Goal: Obtain resource: Obtain resource

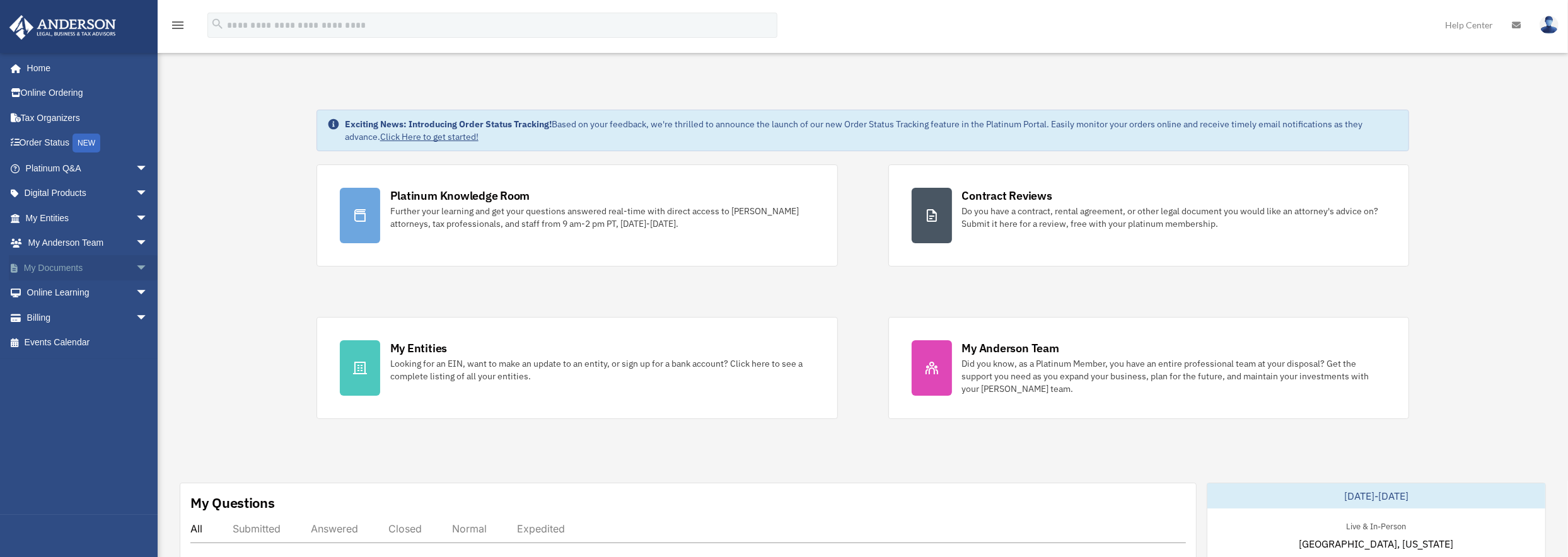
click at [136, 265] on span "arrow_drop_down" at bounding box center [148, 268] width 25 height 26
click at [94, 340] on link "Forms Library" at bounding box center [92, 343] width 149 height 25
click at [88, 341] on link "Forms Library" at bounding box center [92, 343] width 149 height 25
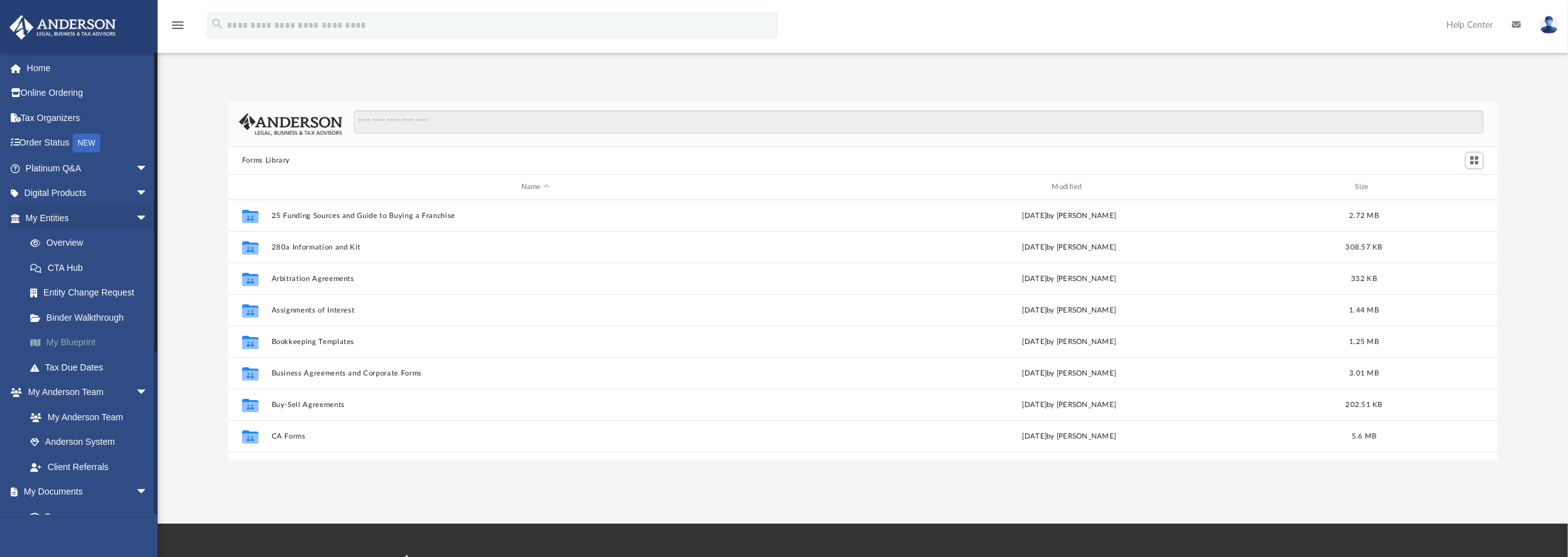
scroll to position [277, 1258]
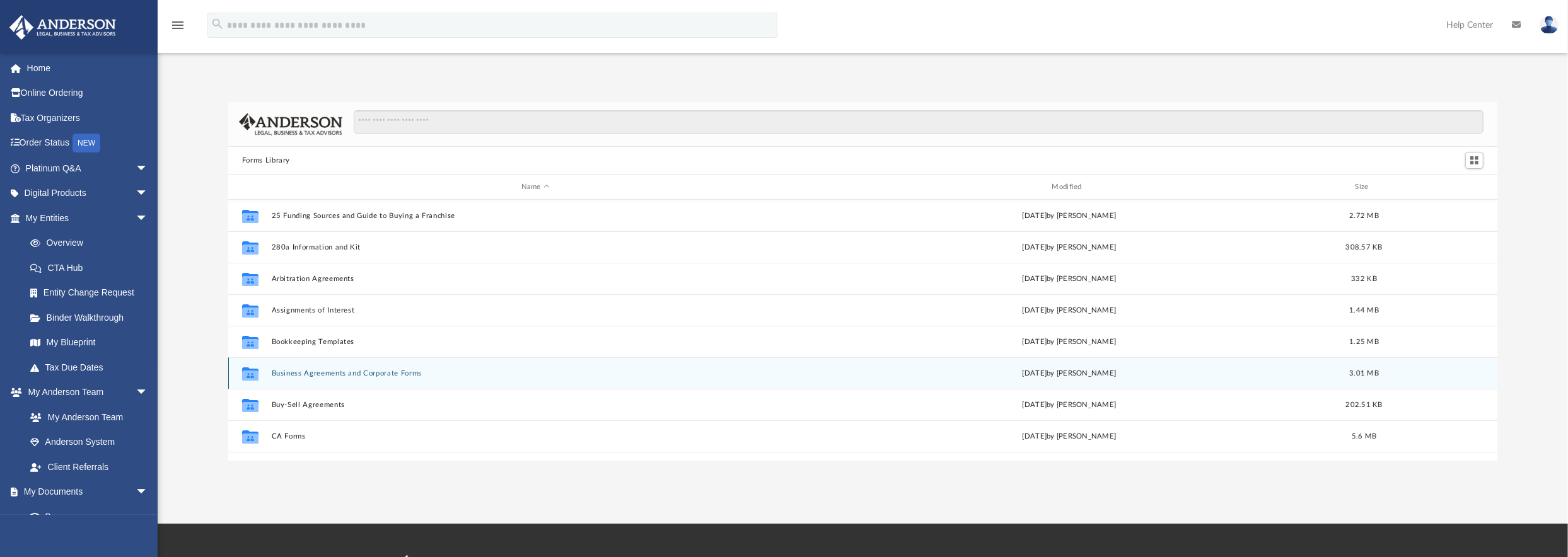
click at [269, 371] on div "Collaborated Folder Business Agreements and Corporate Forms [DATE] by [PERSON_N…" at bounding box center [863, 373] width 1270 height 32
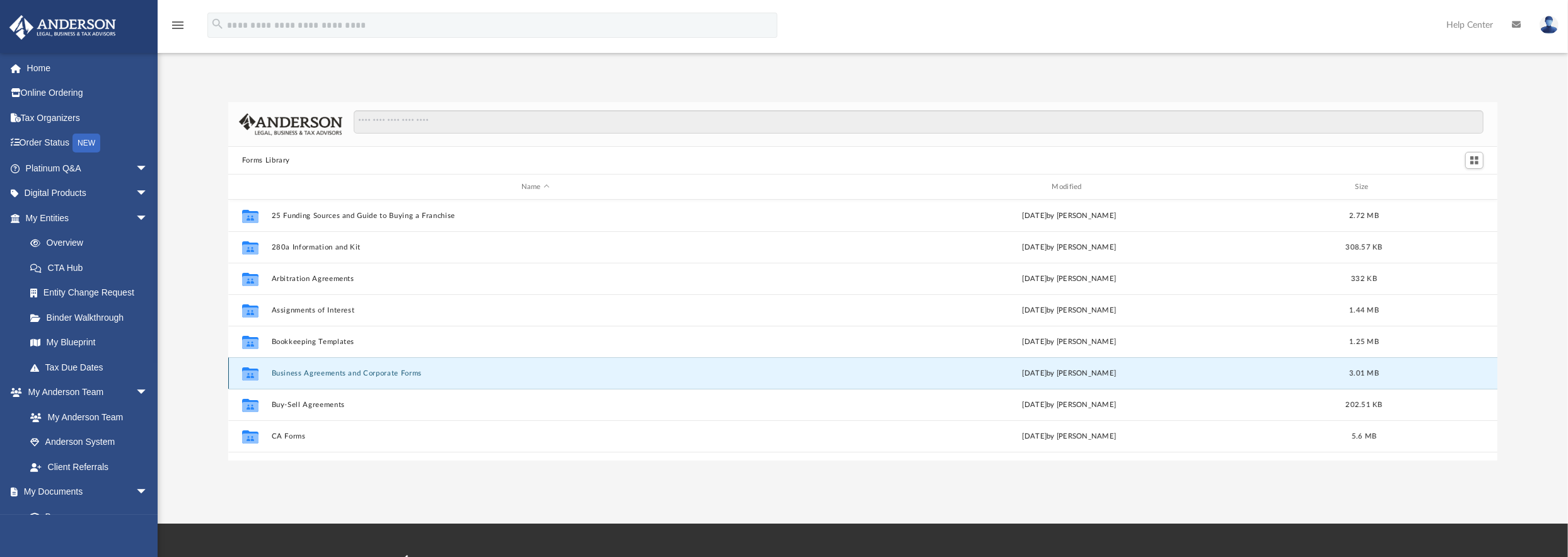
click at [298, 374] on button "Business Agreements and Corporate Forms" at bounding box center [535, 373] width 528 height 8
click at [297, 373] on button "Business Agreements and Corporate Forms" at bounding box center [535, 373] width 528 height 8
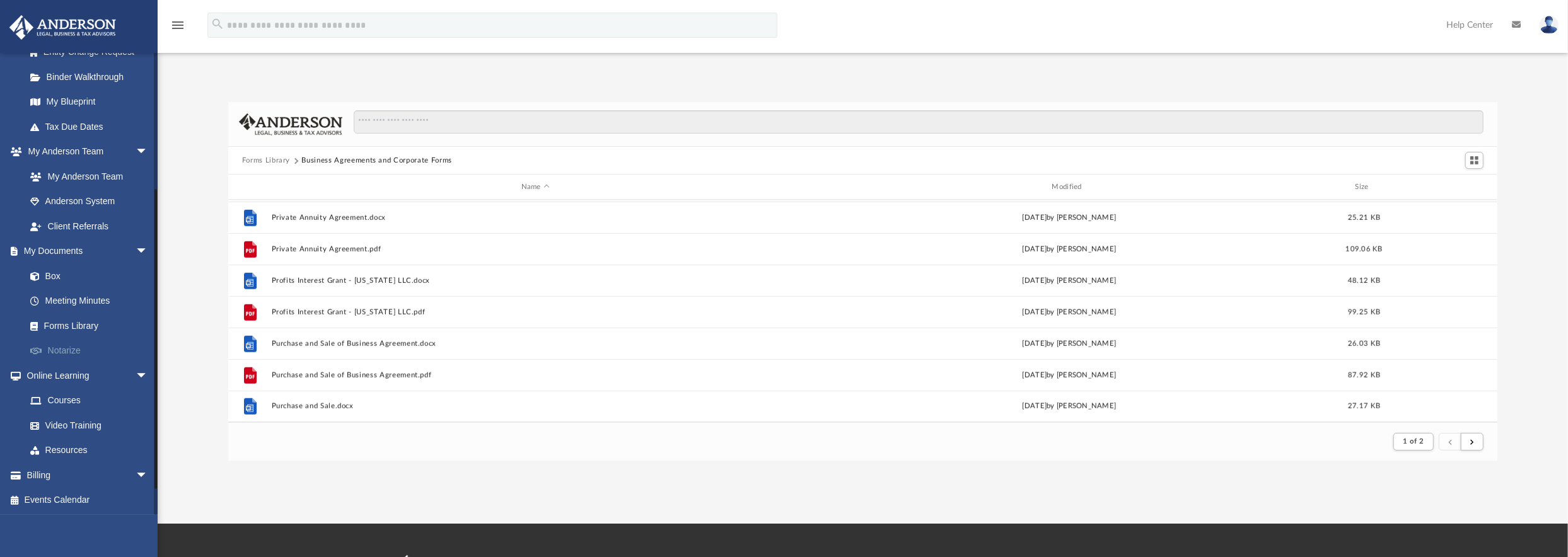
scroll to position [242, 0]
click at [70, 446] on link "Resources" at bounding box center [92, 449] width 149 height 25
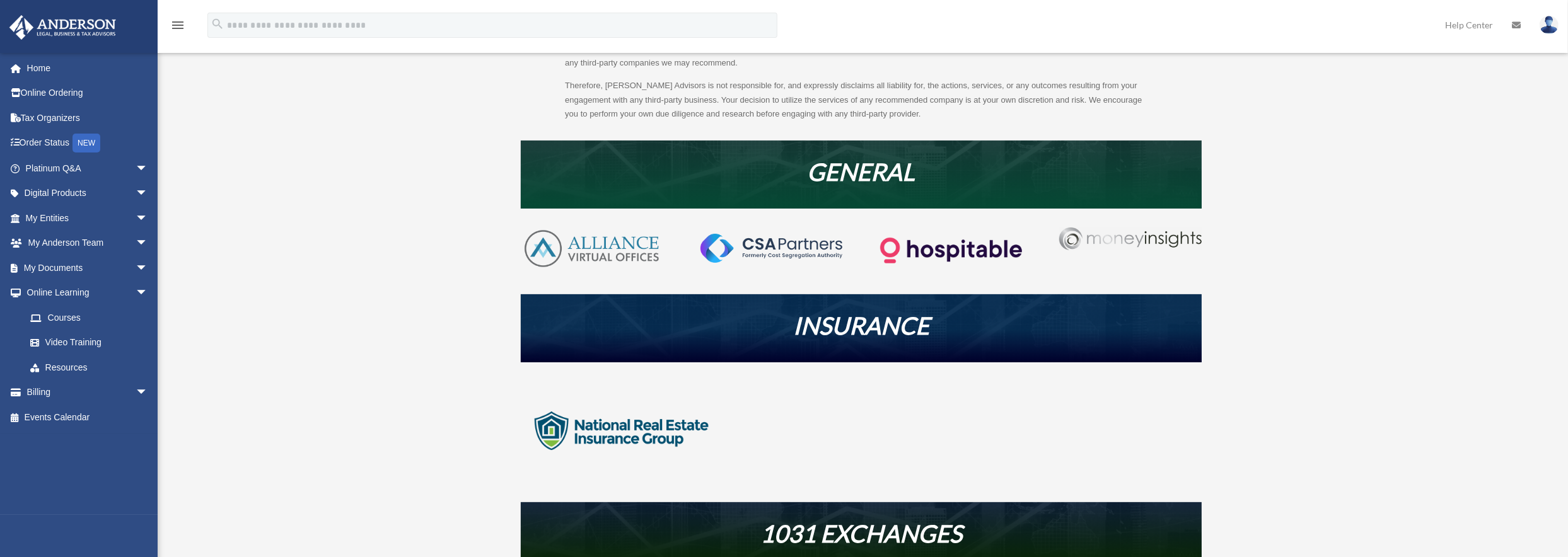
scroll to position [189, 0]
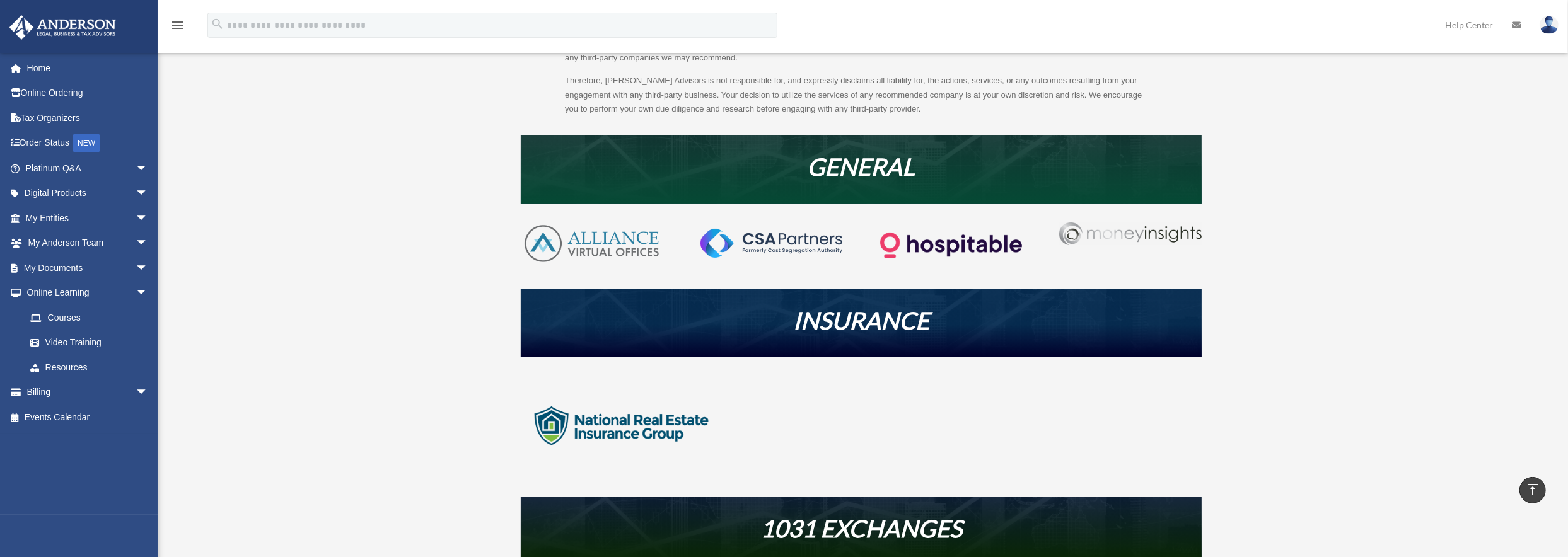
click at [590, 242] on img at bounding box center [592, 244] width 142 height 43
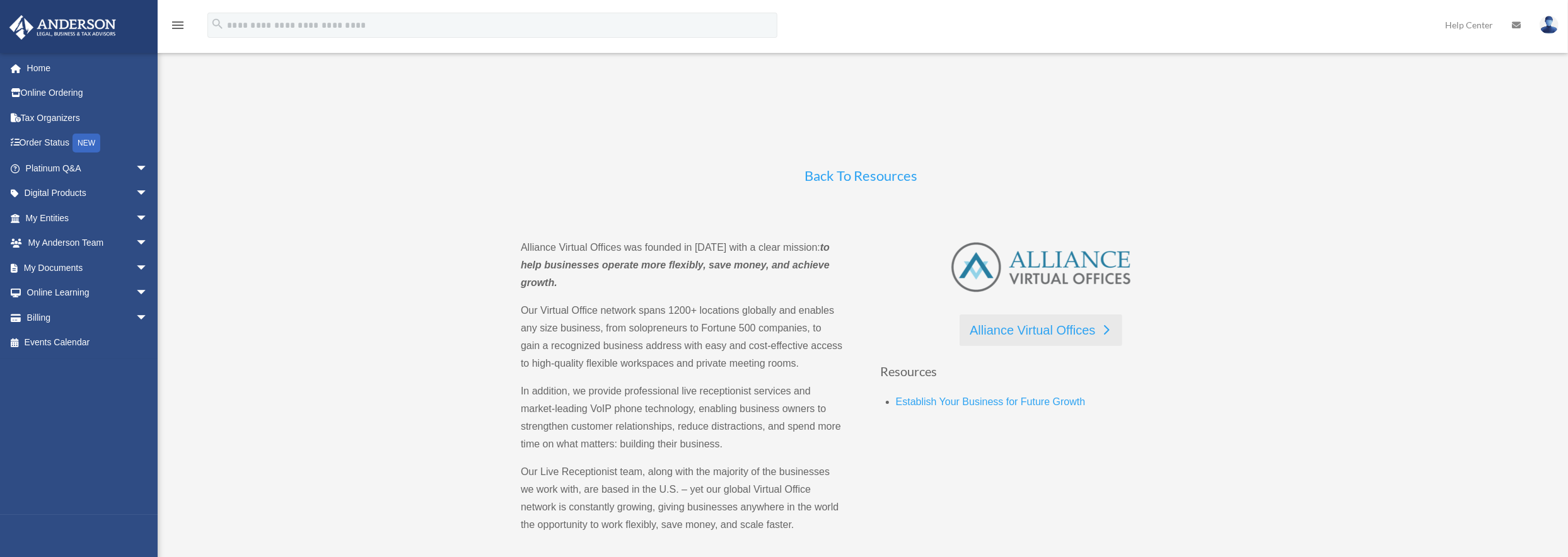
click at [1032, 325] on link "Alliance Virtual Offices" at bounding box center [1040, 331] width 162 height 32
